Goal: Task Accomplishment & Management: Use online tool/utility

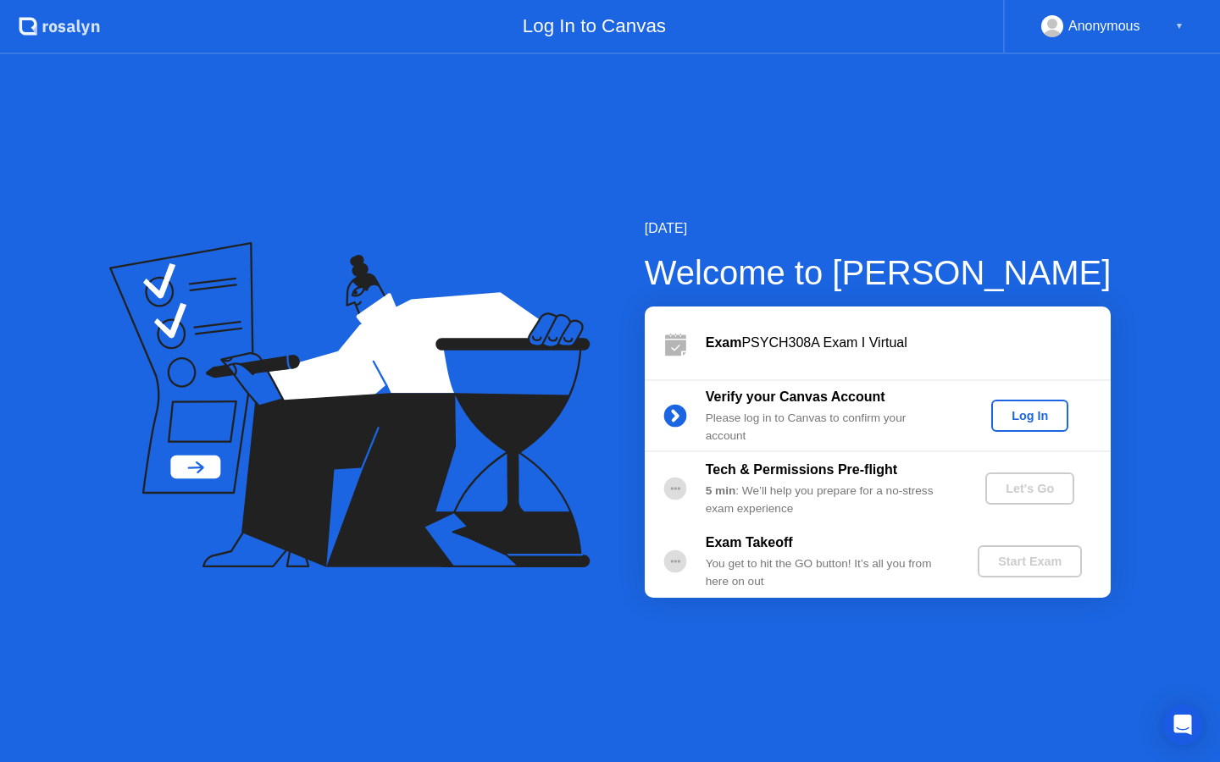
click at [1039, 412] on div "Log In" at bounding box center [1030, 416] width 64 height 14
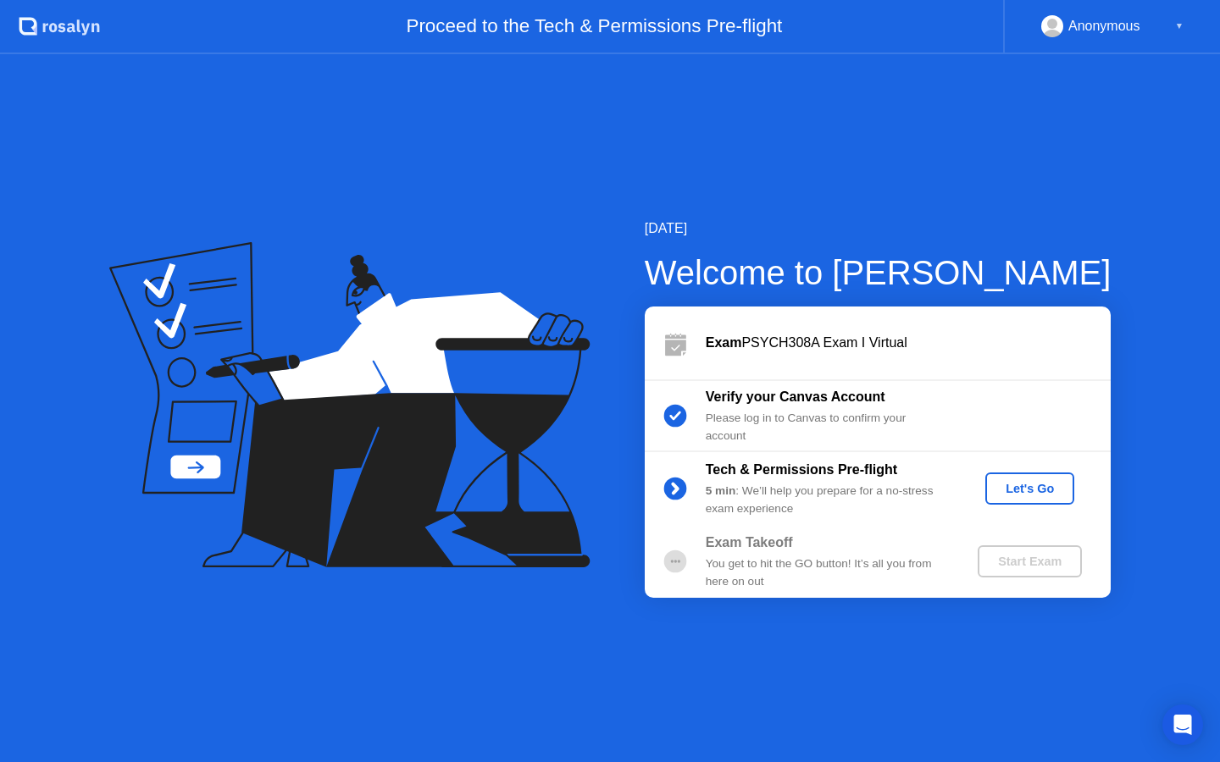
click at [1028, 490] on div "Let's Go" at bounding box center [1029, 489] width 75 height 14
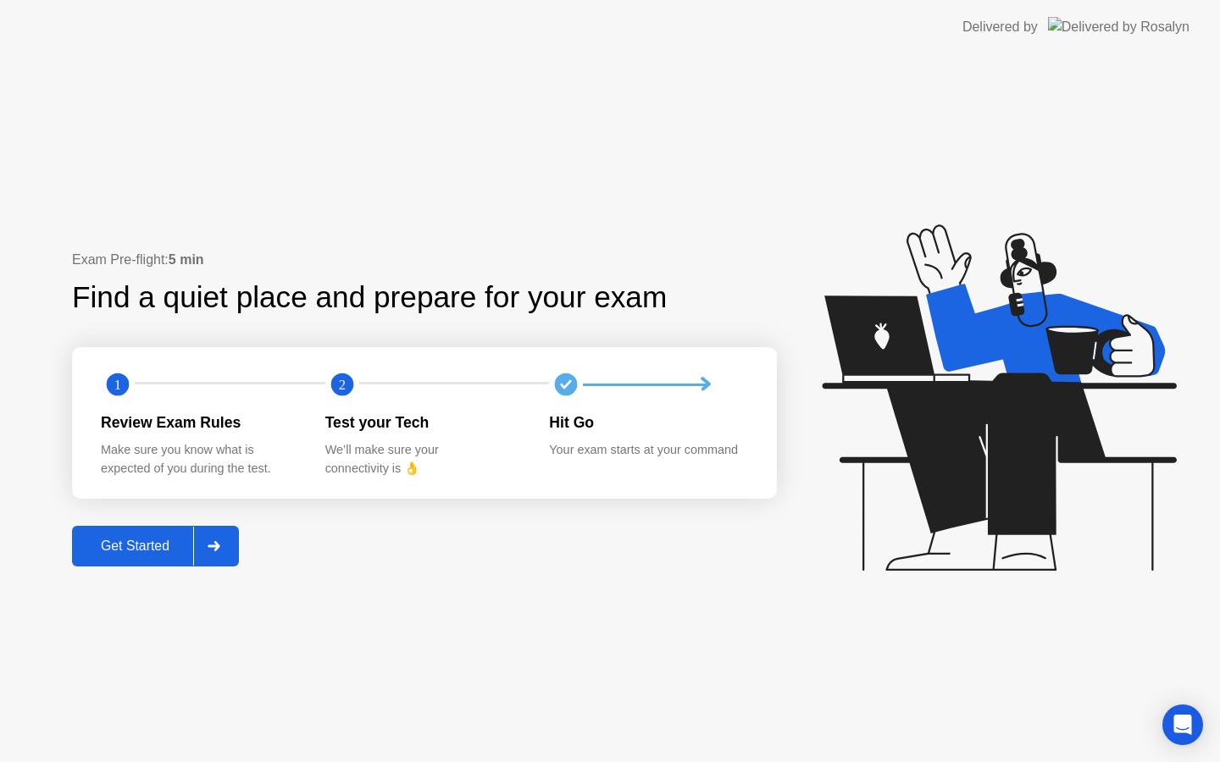
click at [137, 544] on div "Get Started" at bounding box center [135, 546] width 116 height 15
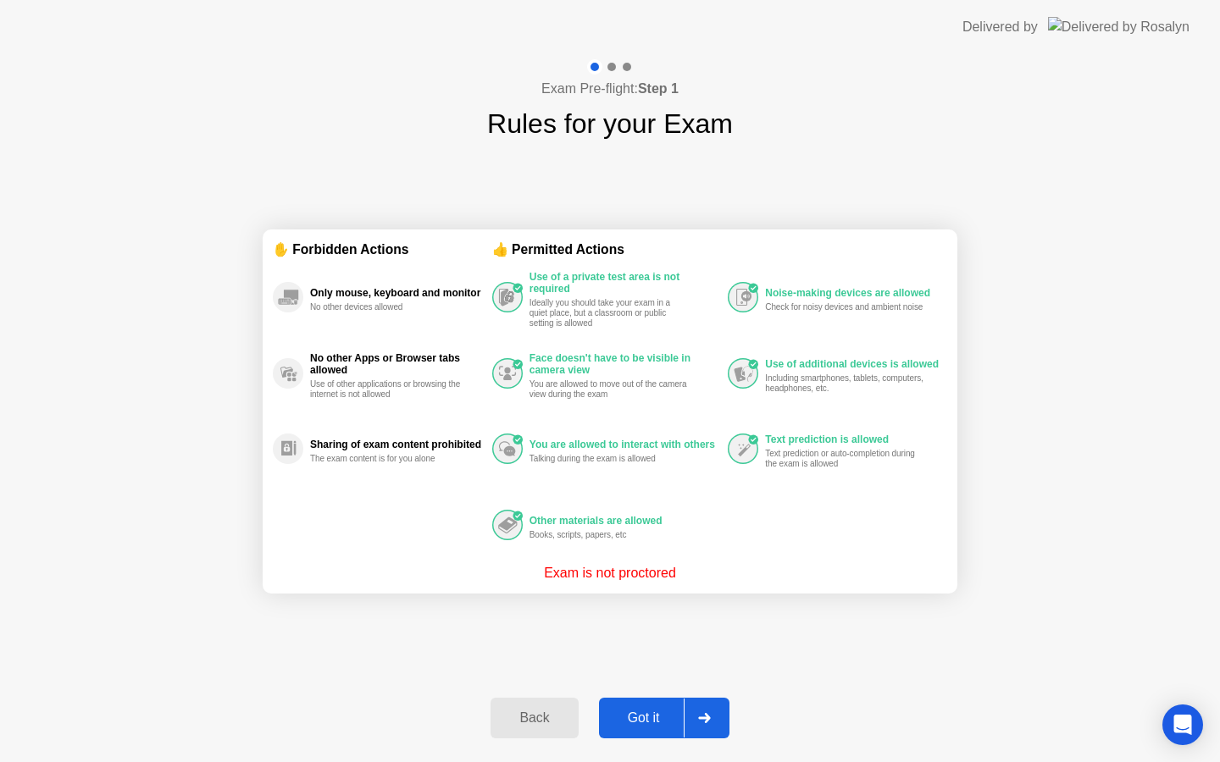
click at [631, 714] on div "Got it" at bounding box center [644, 718] width 80 height 15
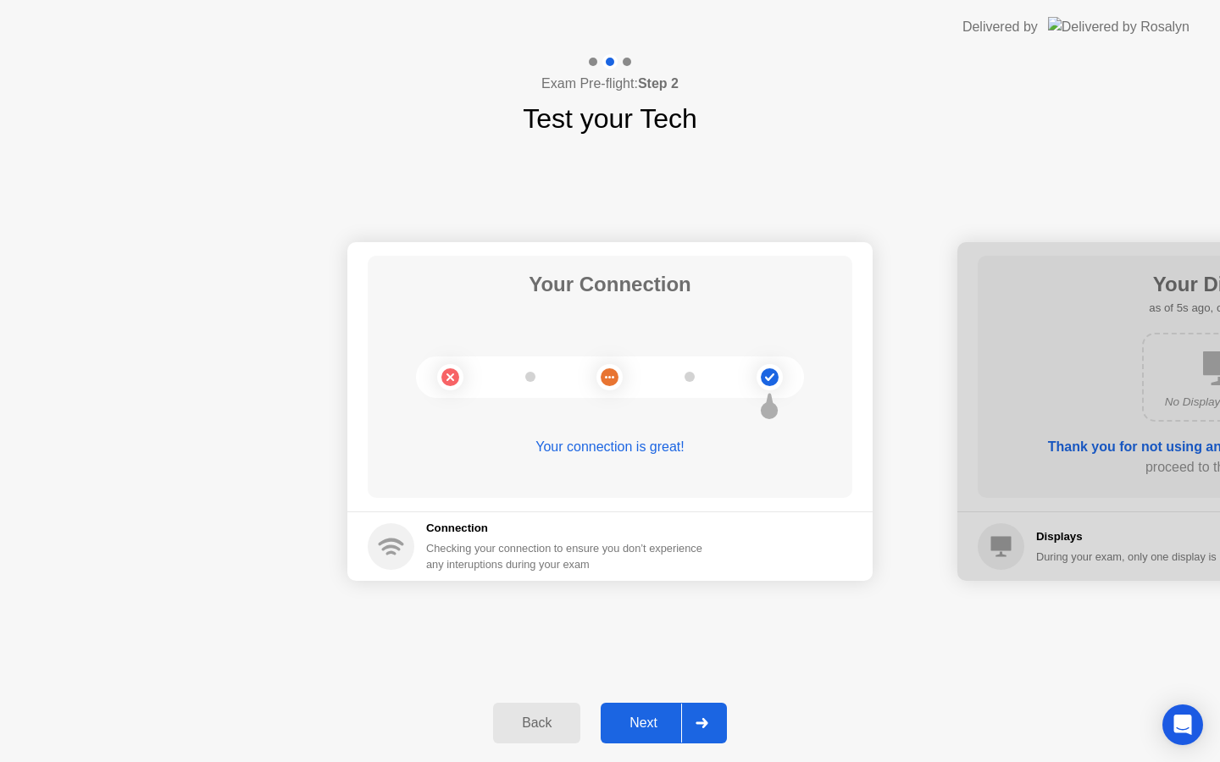
click at [635, 724] on div "Next" at bounding box center [643, 723] width 75 height 15
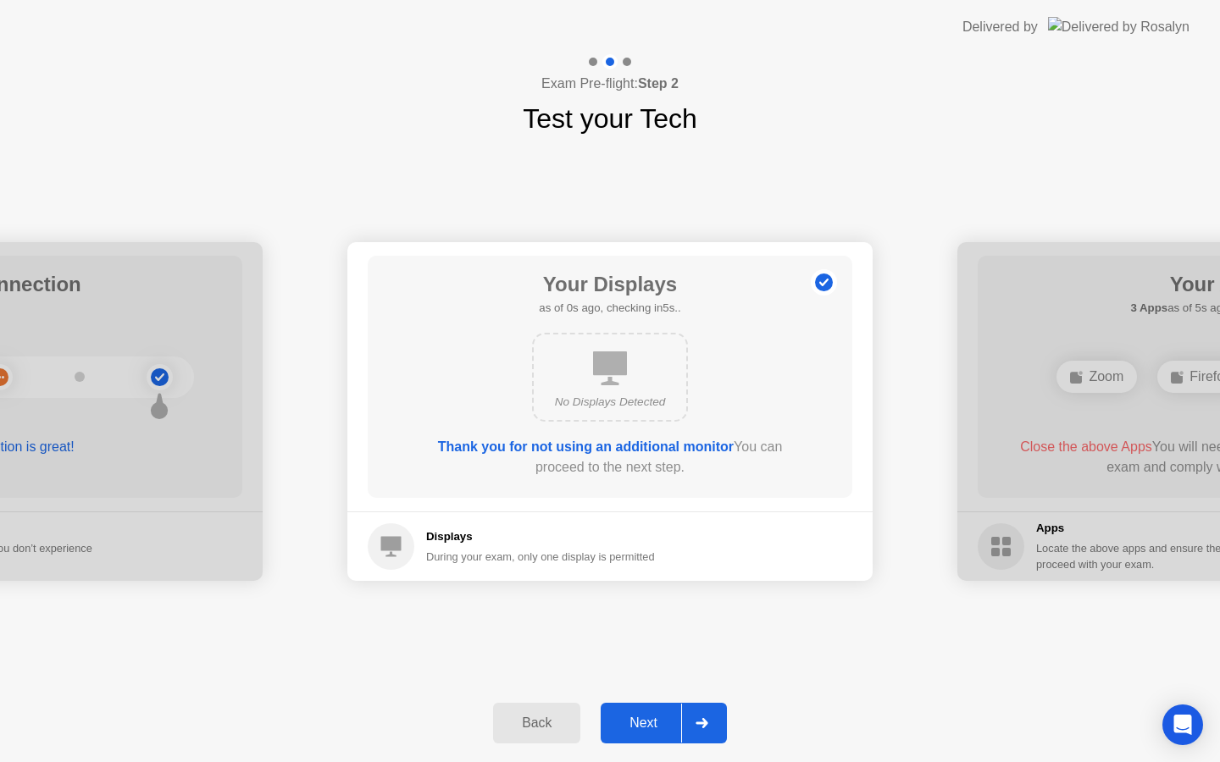
click at [636, 725] on div "Next" at bounding box center [643, 723] width 75 height 15
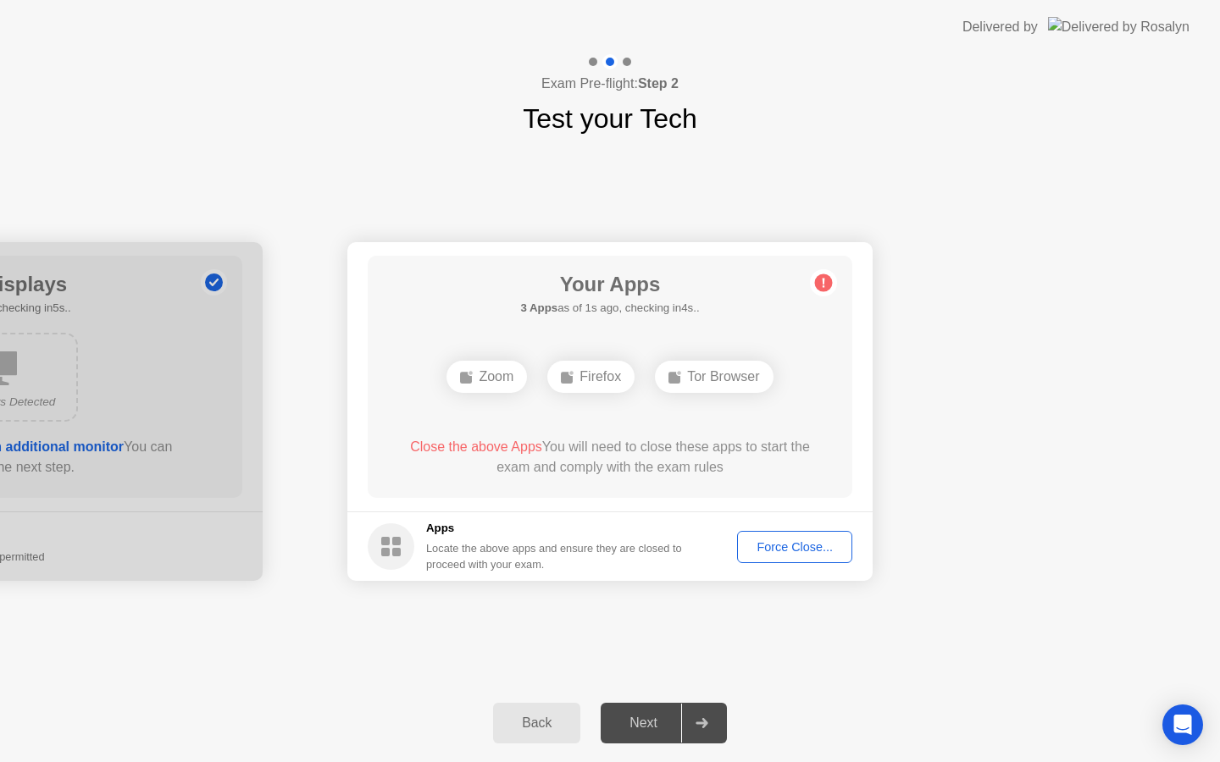
click at [811, 542] on div "Force Close..." at bounding box center [794, 547] width 103 height 14
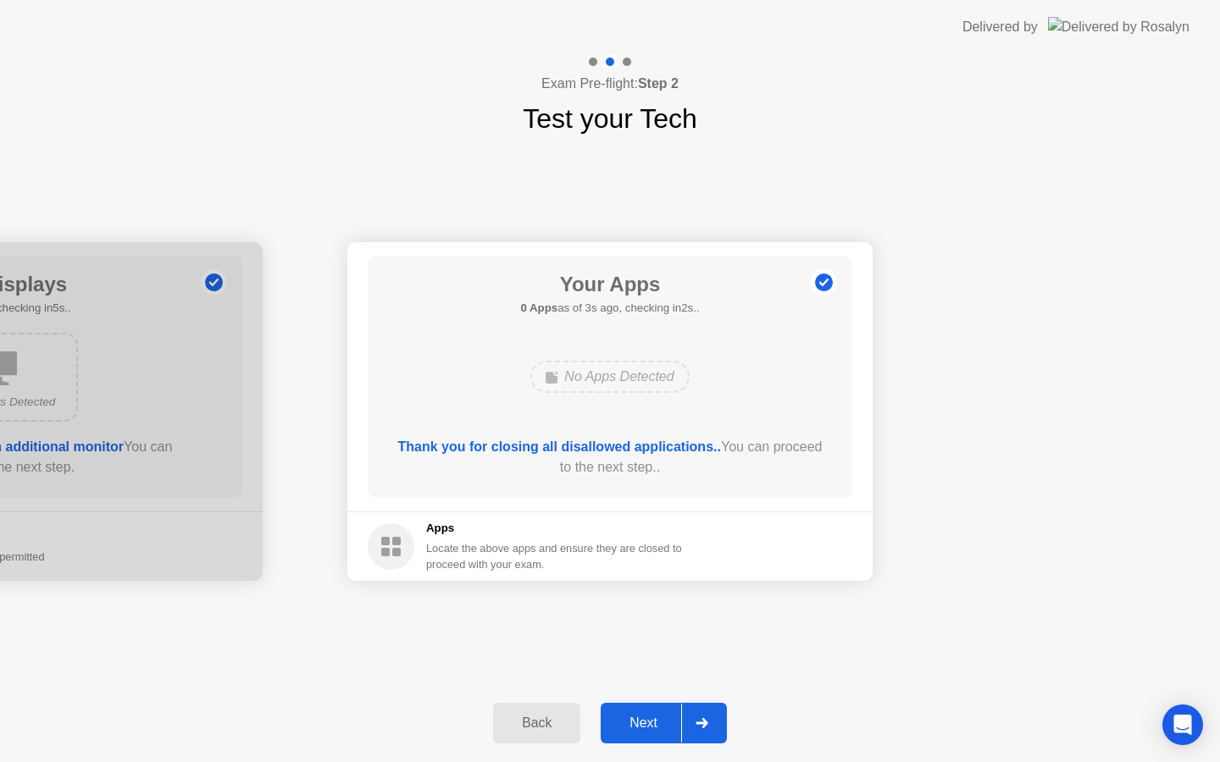
click at [641, 726] on div "Next" at bounding box center [643, 723] width 75 height 15
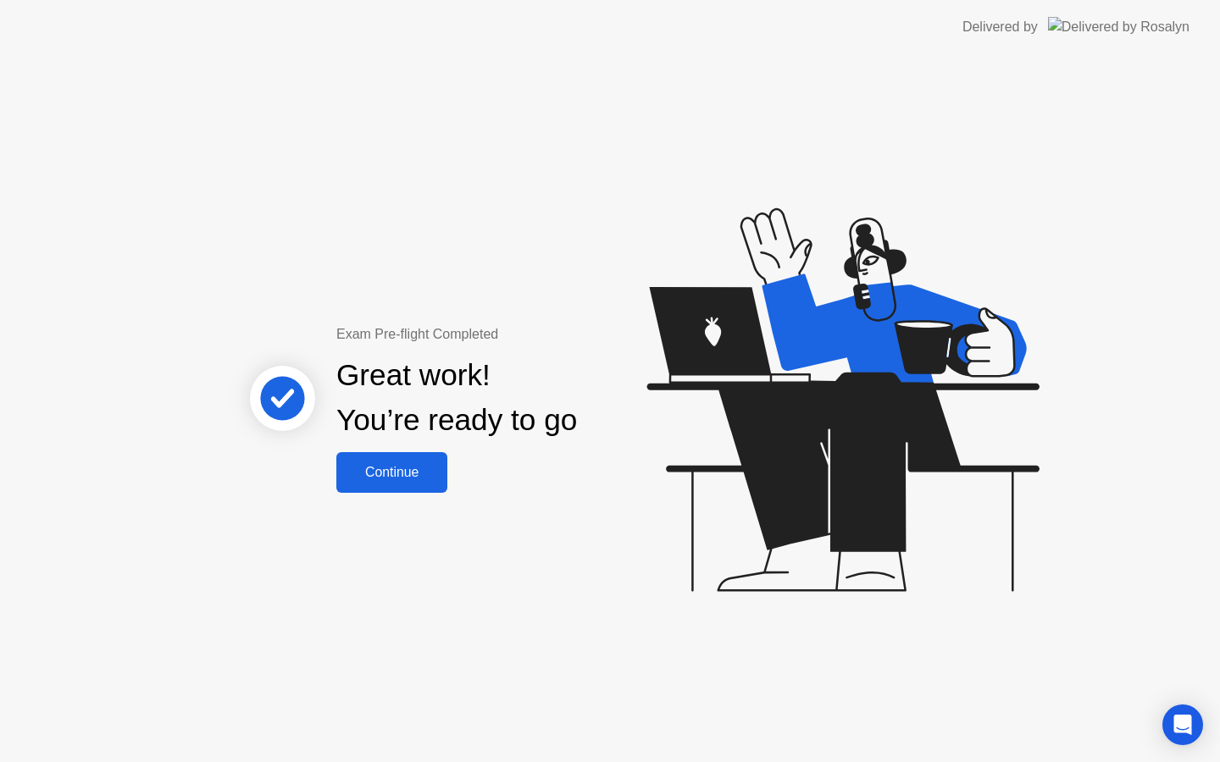
click at [416, 471] on div "Continue" at bounding box center [391, 472] width 101 height 15
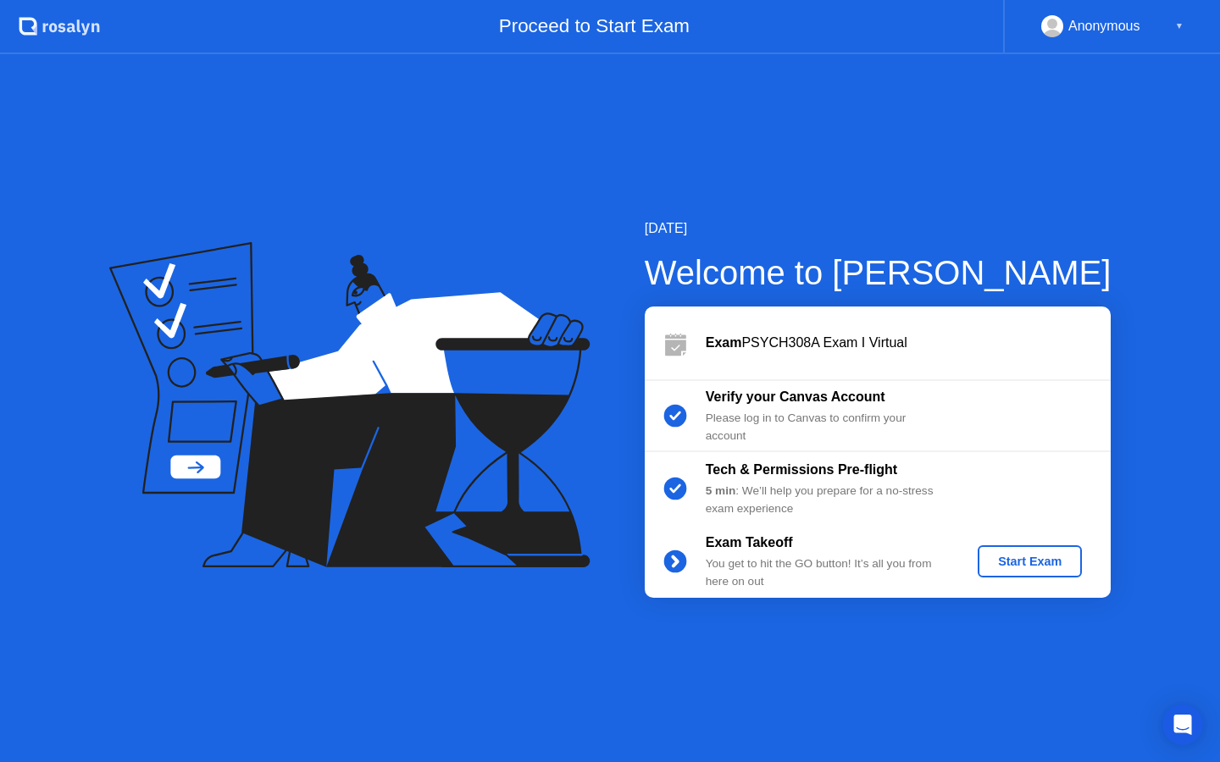
click at [1026, 560] on div "Start Exam" at bounding box center [1029, 562] width 91 height 14
